Goal: Check status: Check status

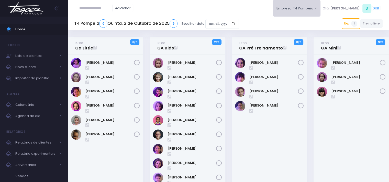
click at [320, 13] on button "Empresa: T4 Pompeia" at bounding box center [297, 8] width 48 height 17
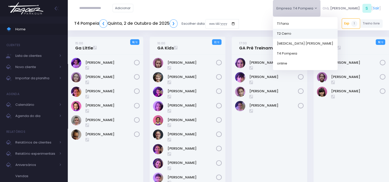
click at [304, 30] on link "T2 Cerro" at bounding box center [305, 34] width 65 height 10
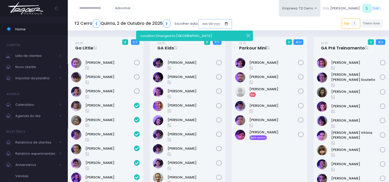
click at [217, 23] on input "date" at bounding box center [214, 24] width 33 height 10
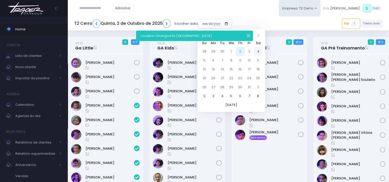
click at [259, 51] on td "4" at bounding box center [258, 51] width 9 height 9
type input "**********"
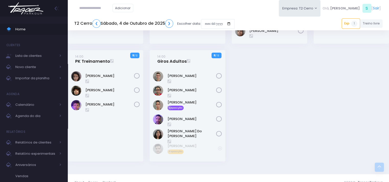
scroll to position [675, 0]
